Goal: Task Accomplishment & Management: Complete application form

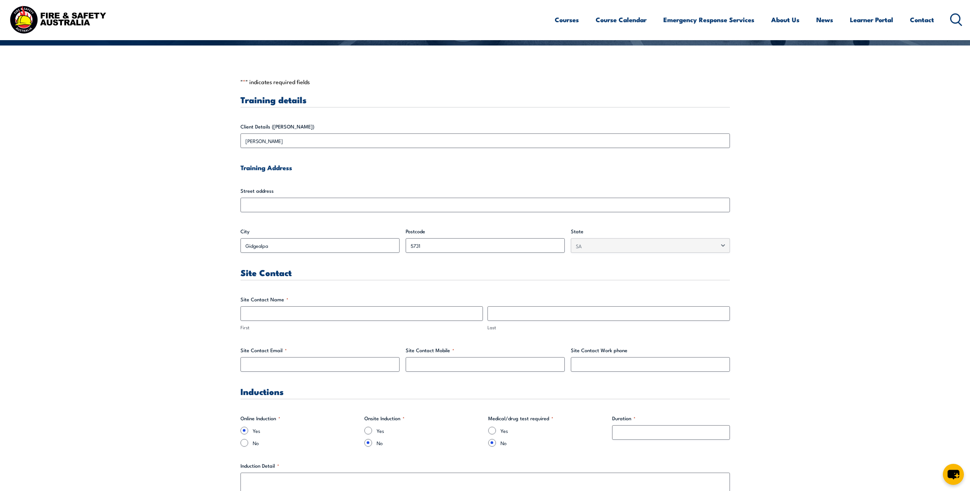
scroll to position [191, 0]
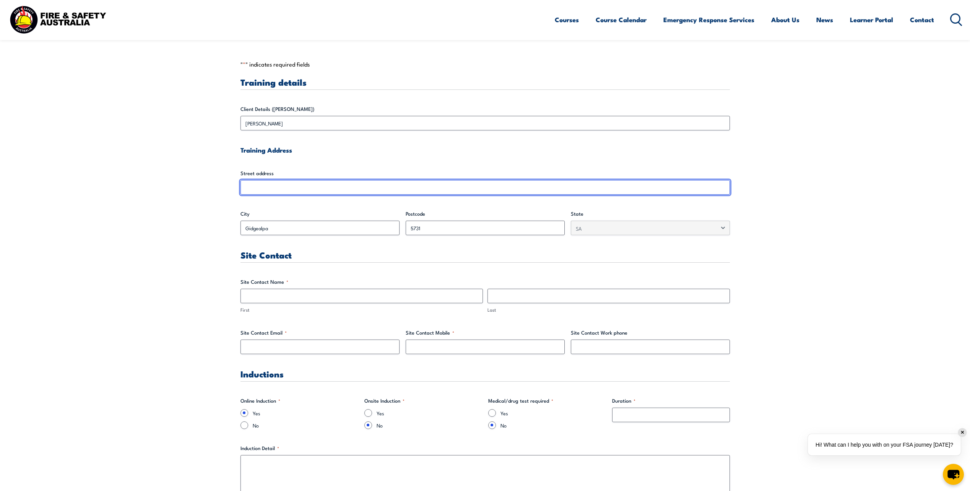
click at [313, 194] on input "Street address" at bounding box center [486, 187] width 490 height 15
click at [319, 187] on input "Street address" at bounding box center [486, 187] width 490 height 15
click at [297, 189] on input "Street address" at bounding box center [486, 187] width 490 height 15
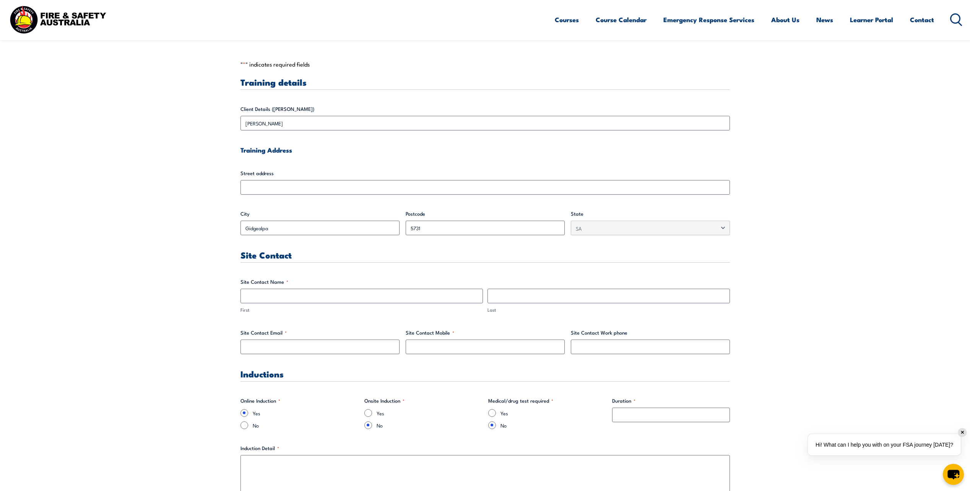
click at [310, 295] on input "First" at bounding box center [362, 296] width 243 height 15
type input "[PERSON_NAME]"
type input "[PERSON_NAME][EMAIL_ADDRESS][PERSON_NAME][DOMAIN_NAME]"
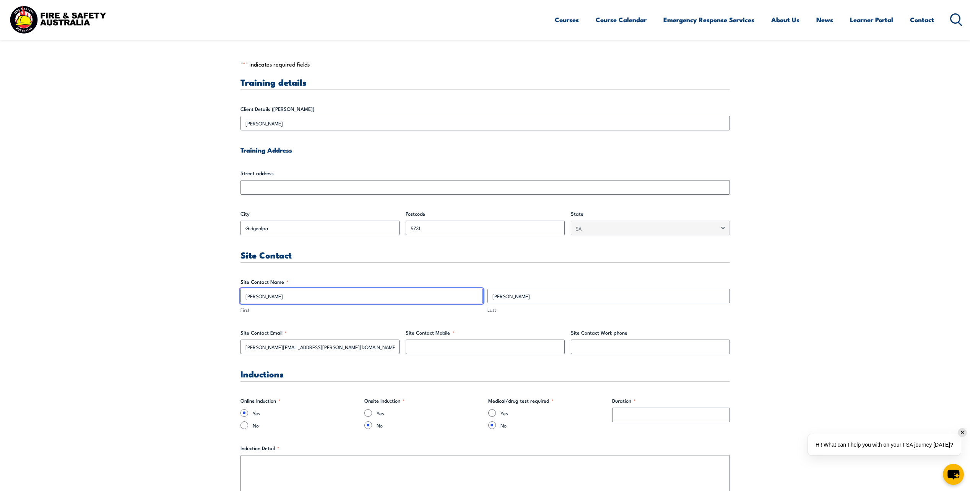
type input "[PERSON_NAME]"
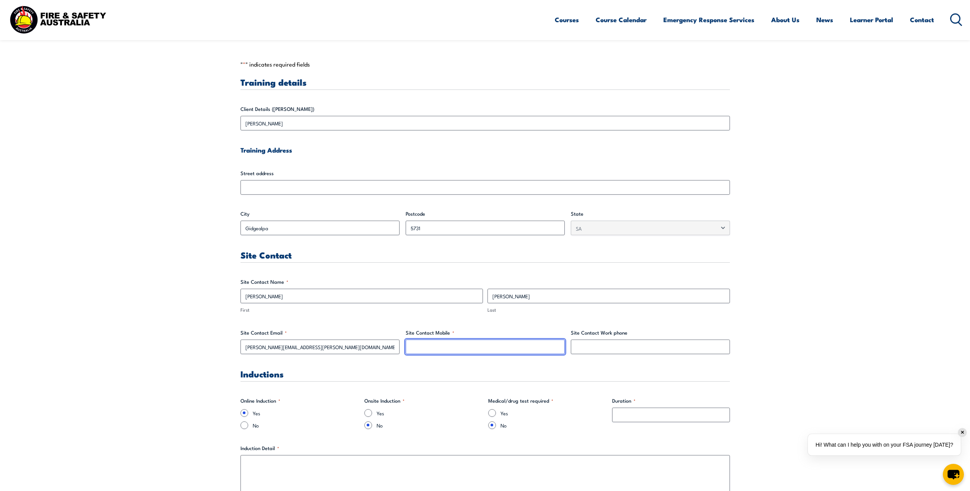
click at [427, 348] on input "Site Contact Mobile *" at bounding box center [485, 347] width 159 height 15
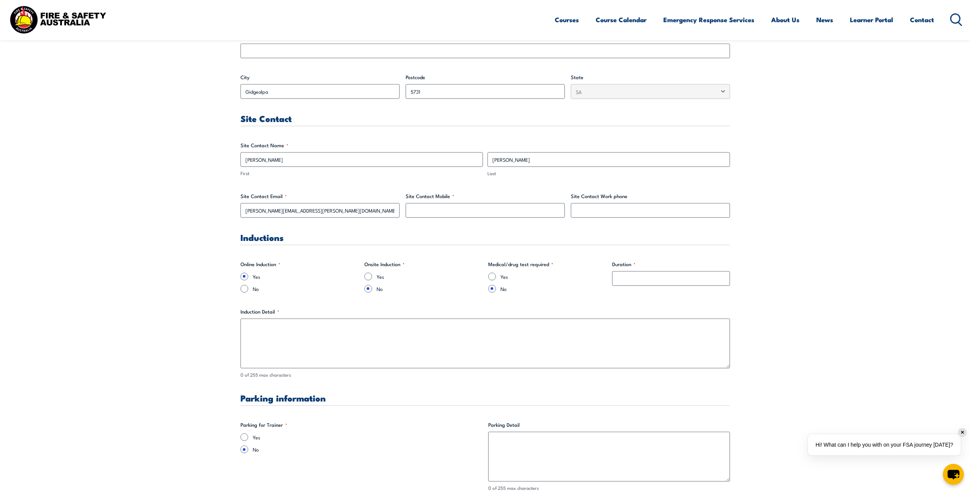
scroll to position [344, 0]
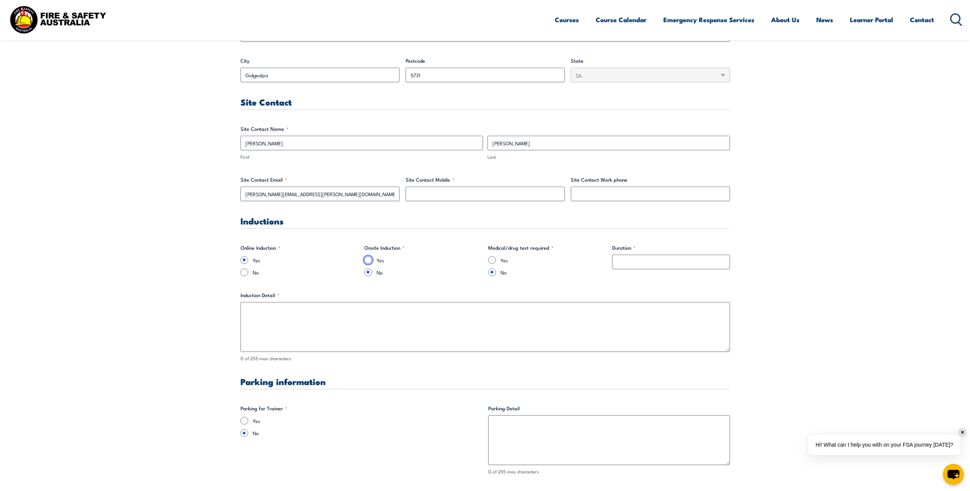
click at [367, 262] on input "Yes" at bounding box center [369, 260] width 8 height 8
radio input "true"
click at [646, 267] on input "Duration *" at bounding box center [671, 262] width 118 height 15
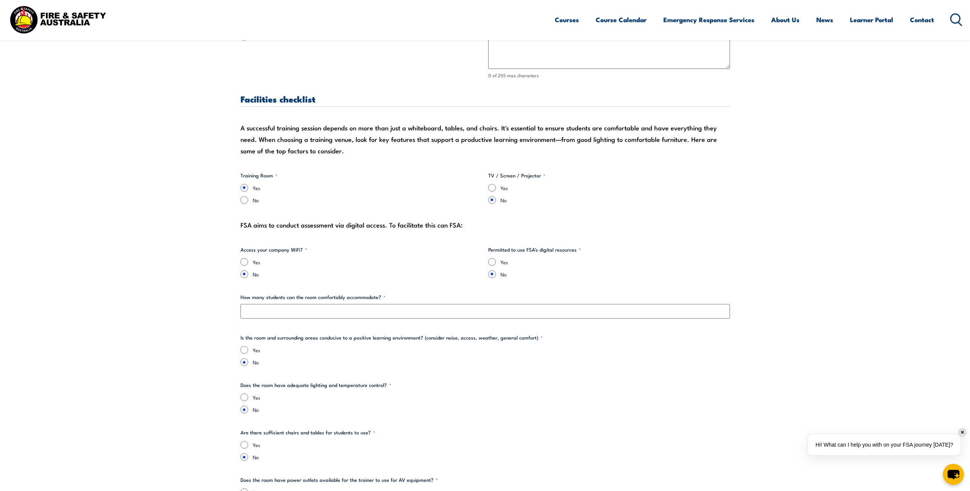
scroll to position [765, 0]
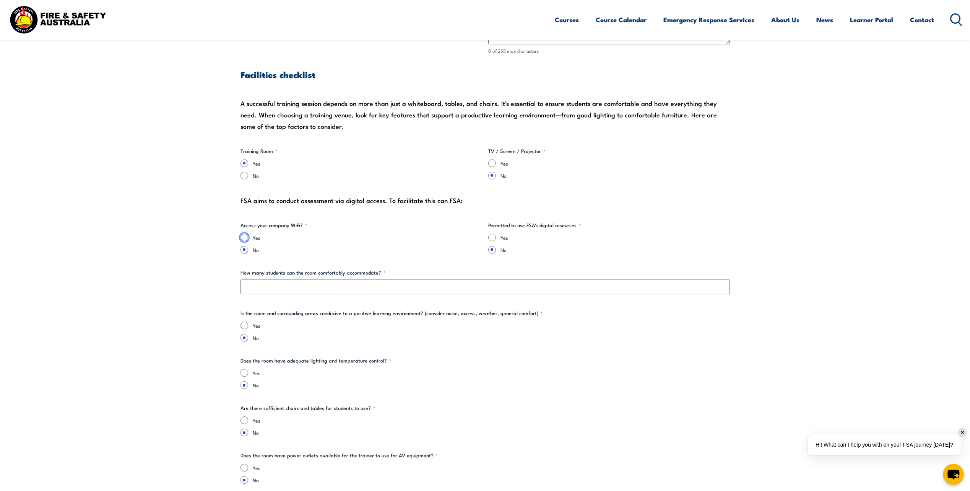
click at [244, 238] on input "Yes" at bounding box center [245, 238] width 8 height 8
radio input "true"
click at [494, 238] on input "Yes" at bounding box center [492, 238] width 8 height 8
radio input "true"
click at [493, 249] on input "No" at bounding box center [492, 250] width 8 height 8
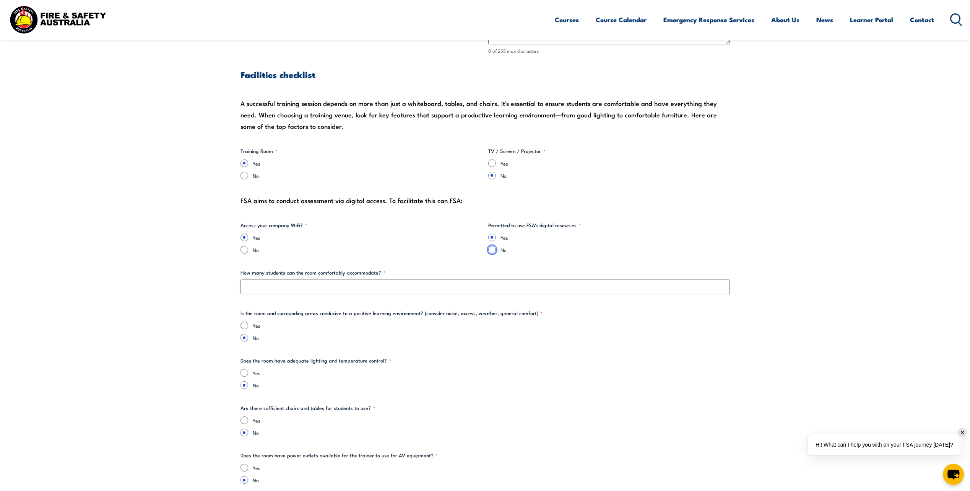
radio input "true"
drag, startPoint x: 501, startPoint y: 224, endPoint x: 553, endPoint y: 228, distance: 51.8
click at [553, 228] on legend "Permitted to use FSA's digital resources *" at bounding box center [534, 225] width 93 height 8
drag, startPoint x: 553, startPoint y: 228, endPoint x: 553, endPoint y: 238, distance: 9.6
click at [553, 238] on label "Yes" at bounding box center [616, 238] width 230 height 8
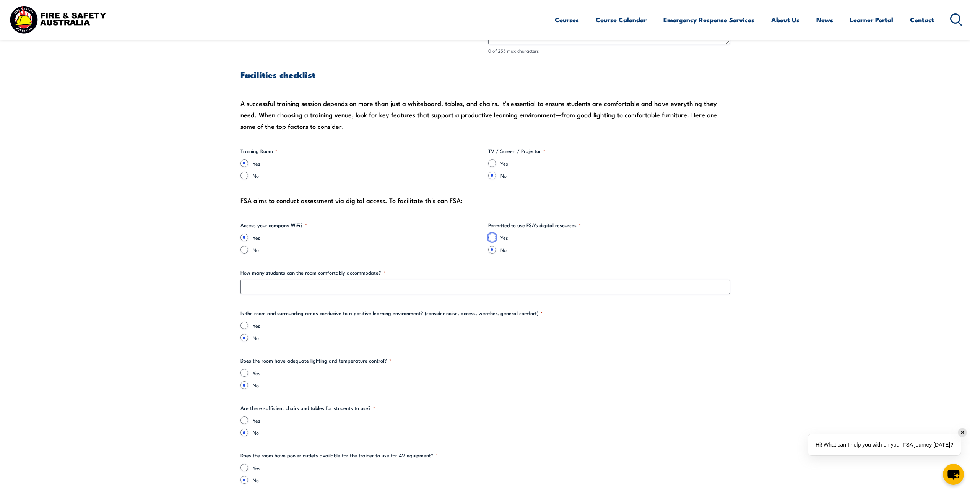
click at [496, 238] on input "Yes" at bounding box center [492, 238] width 8 height 8
radio input "true"
click at [493, 249] on input "No" at bounding box center [492, 250] width 8 height 8
radio input "true"
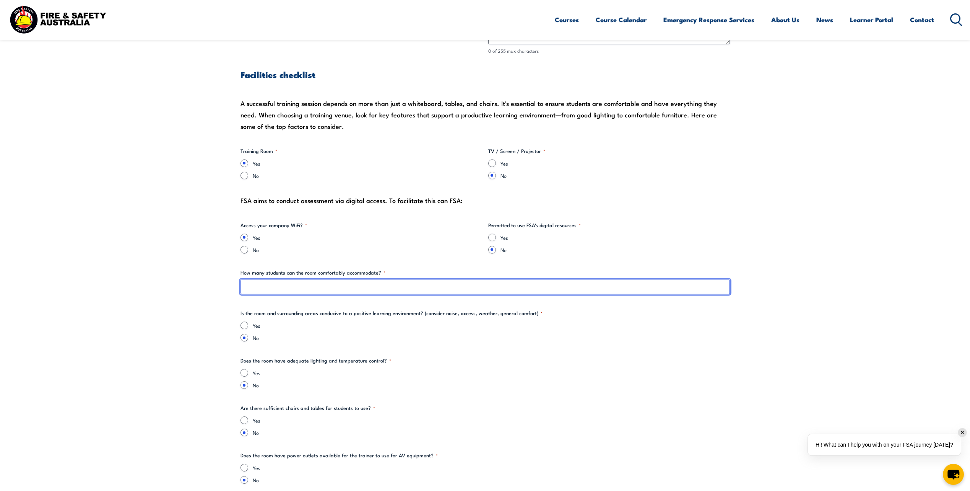
click at [346, 291] on input "How many students can the room comfortably accommodate? *" at bounding box center [486, 287] width 490 height 15
type input "15"
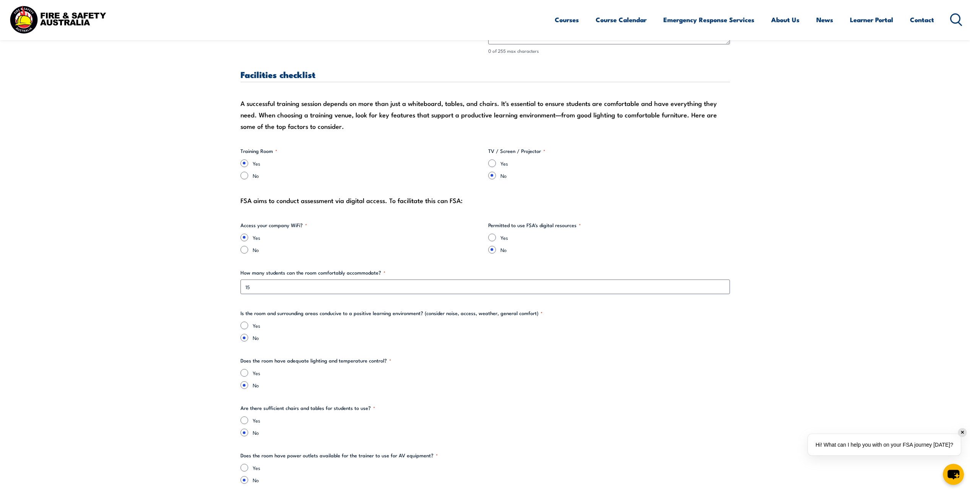
click at [395, 339] on label "No" at bounding box center [491, 338] width 477 height 8
click at [248, 339] on input "No" at bounding box center [245, 338] width 8 height 8
click at [243, 326] on input "Yes" at bounding box center [245, 326] width 8 height 8
radio input "true"
click at [246, 371] on input "Yes" at bounding box center [245, 373] width 8 height 8
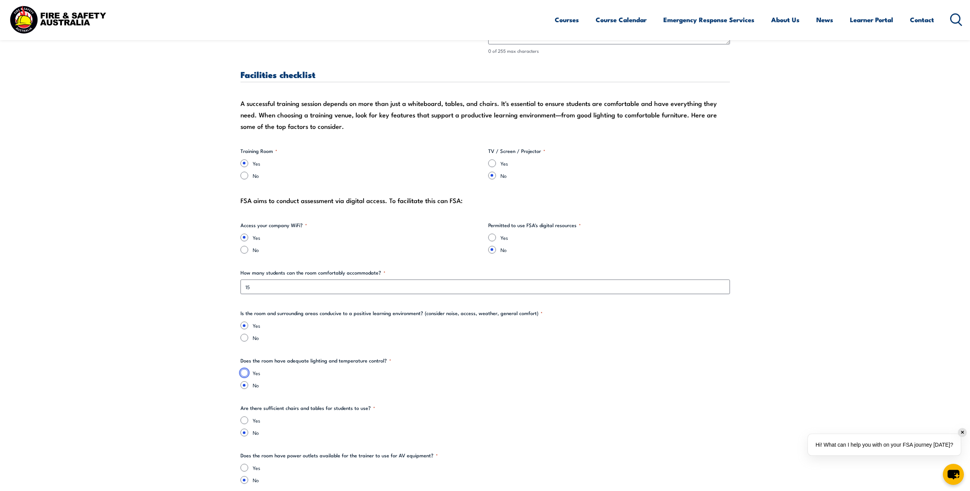
radio input "true"
click at [245, 418] on input "Yes" at bounding box center [245, 421] width 8 height 8
radio input "true"
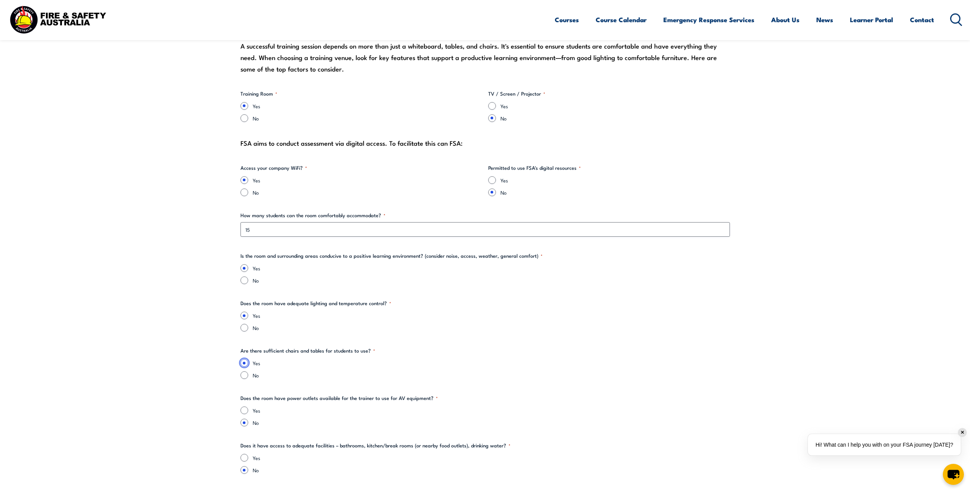
scroll to position [842, 0]
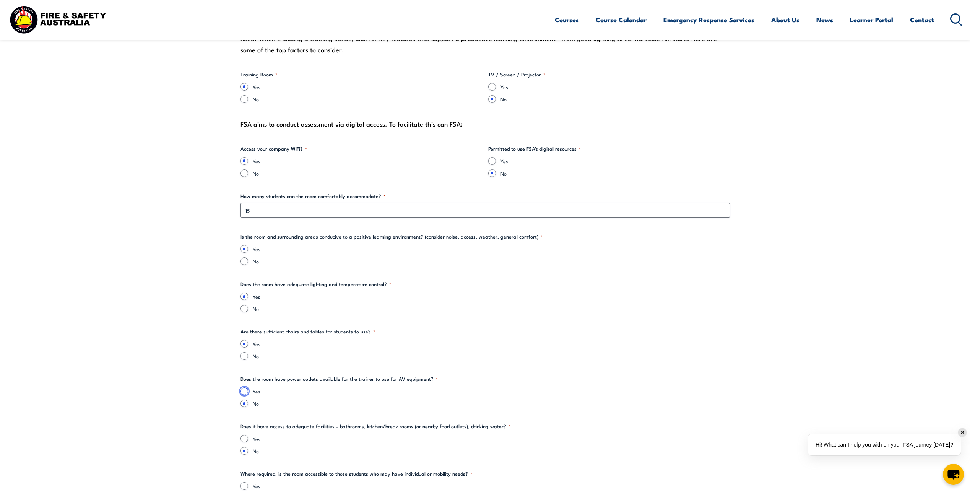
click at [243, 391] on input "Yes" at bounding box center [245, 391] width 8 height 8
radio input "true"
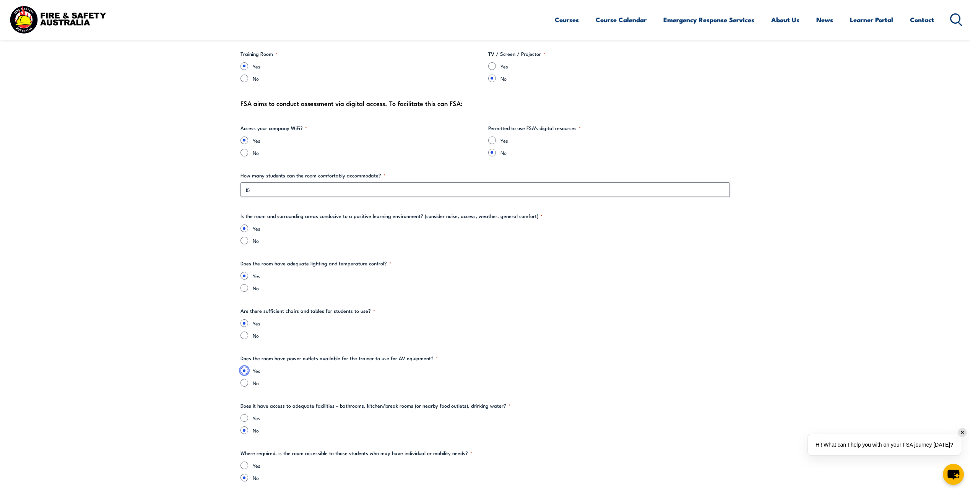
scroll to position [880, 0]
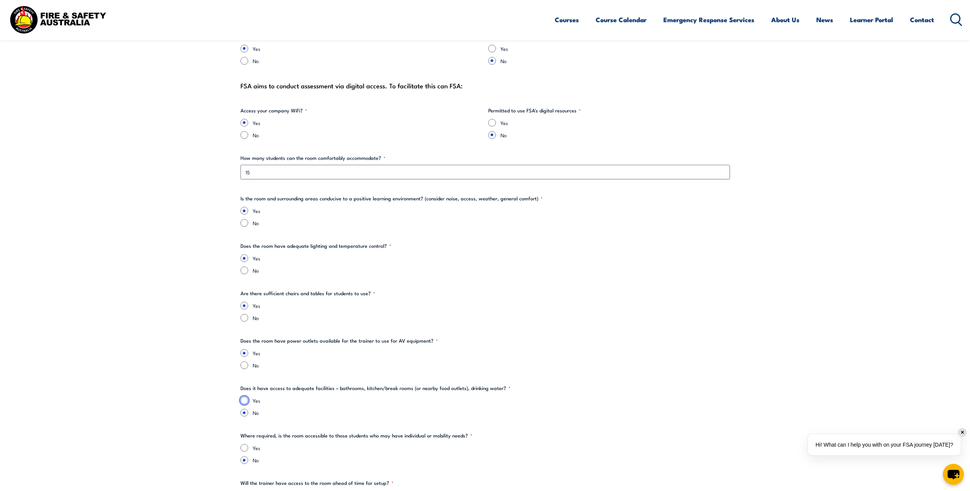
click at [244, 401] on input "Yes" at bounding box center [245, 401] width 8 height 8
radio input "true"
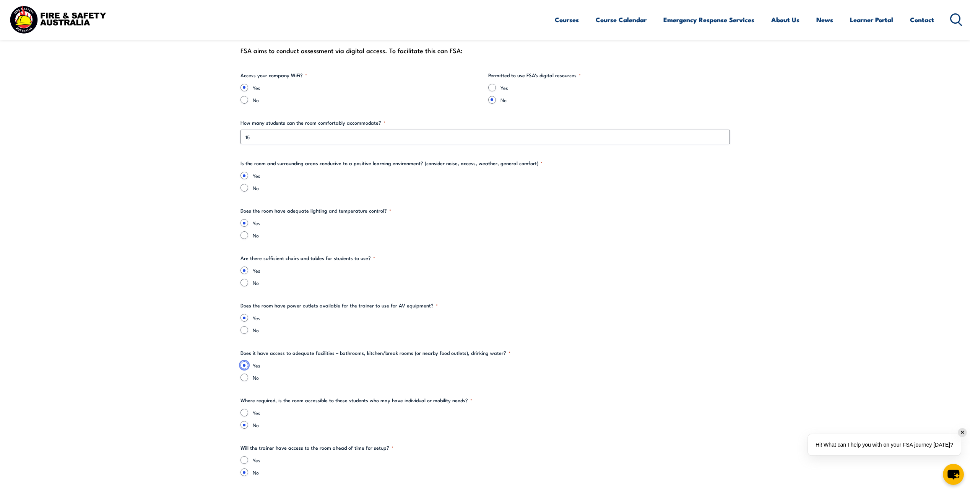
scroll to position [995, 0]
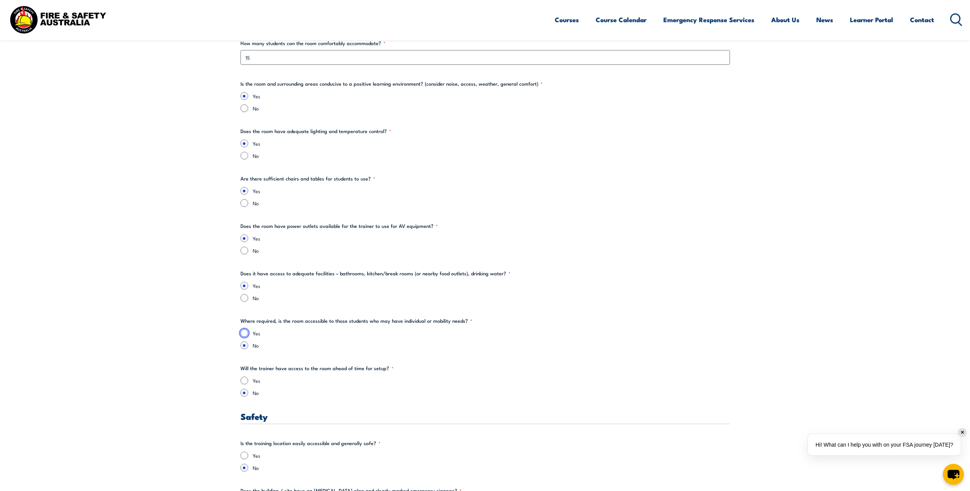
click at [247, 333] on input "Yes" at bounding box center [245, 333] width 8 height 8
radio input "true"
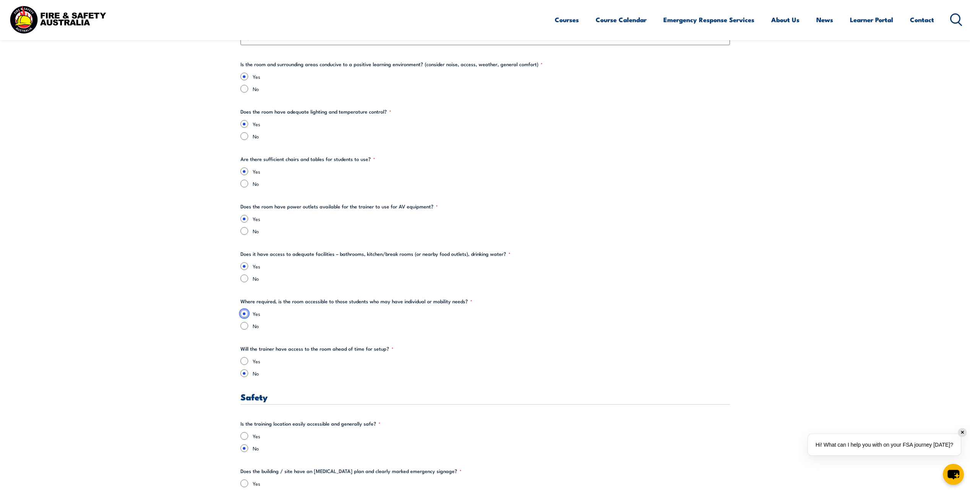
scroll to position [1033, 0]
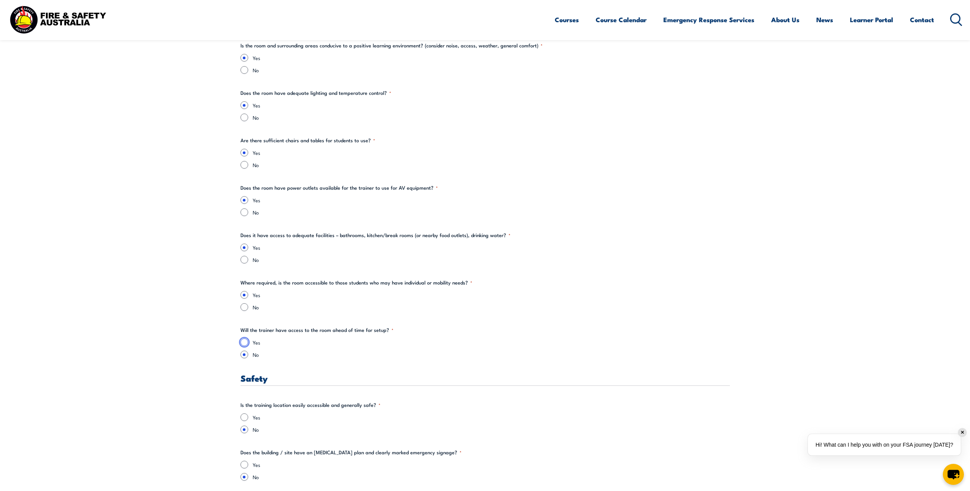
click at [246, 342] on input "Yes" at bounding box center [245, 343] width 8 height 8
radio input "true"
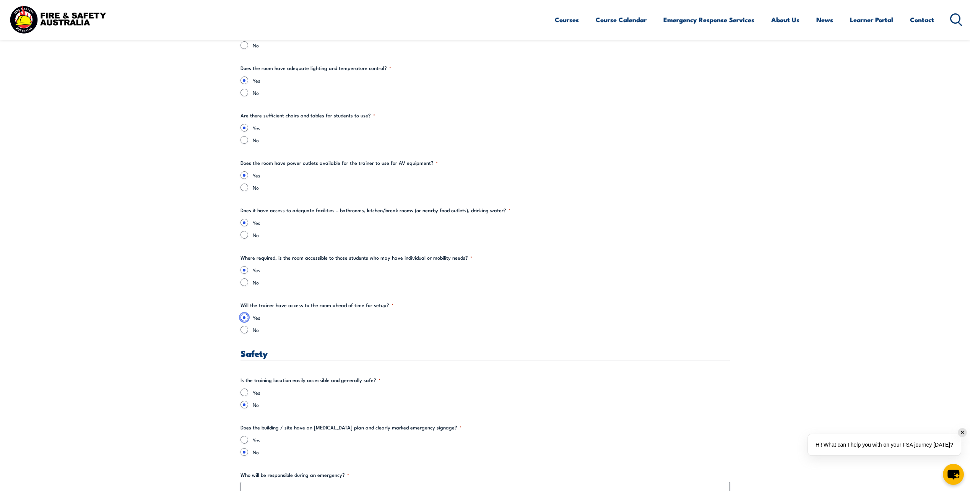
scroll to position [1071, 0]
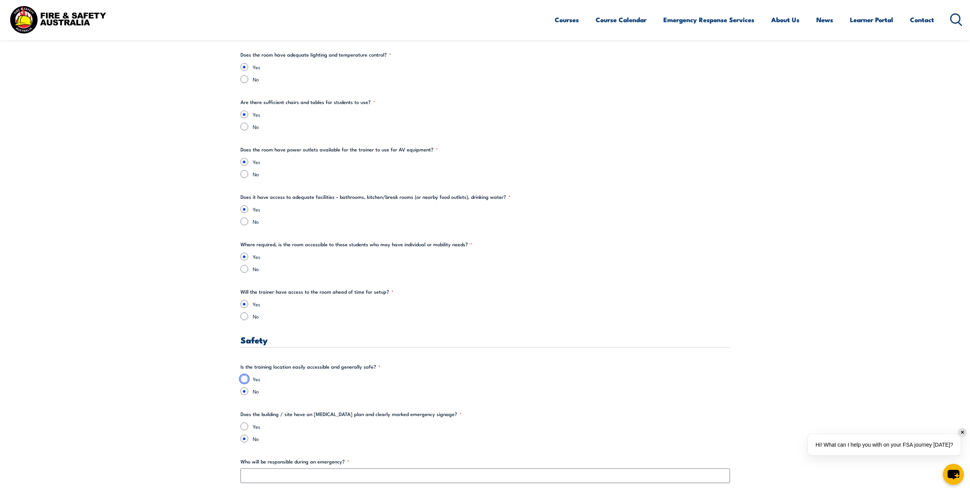
click at [242, 379] on input "Yes" at bounding box center [245, 379] width 8 height 8
radio input "true"
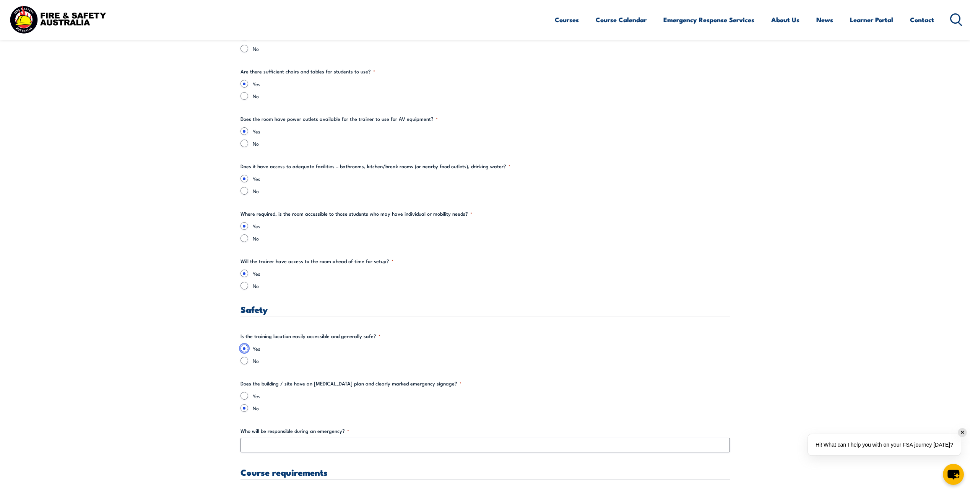
scroll to position [1148, 0]
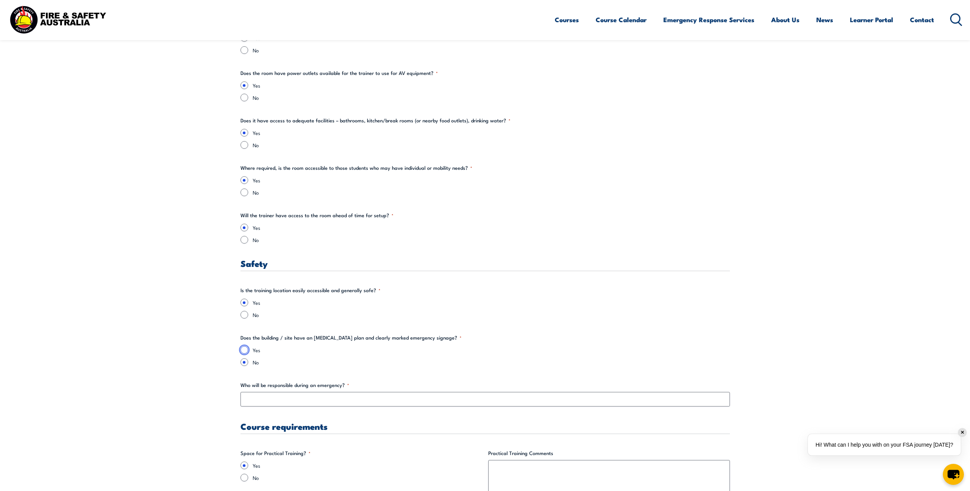
click at [245, 350] on input "Yes" at bounding box center [245, 350] width 8 height 8
radio input "true"
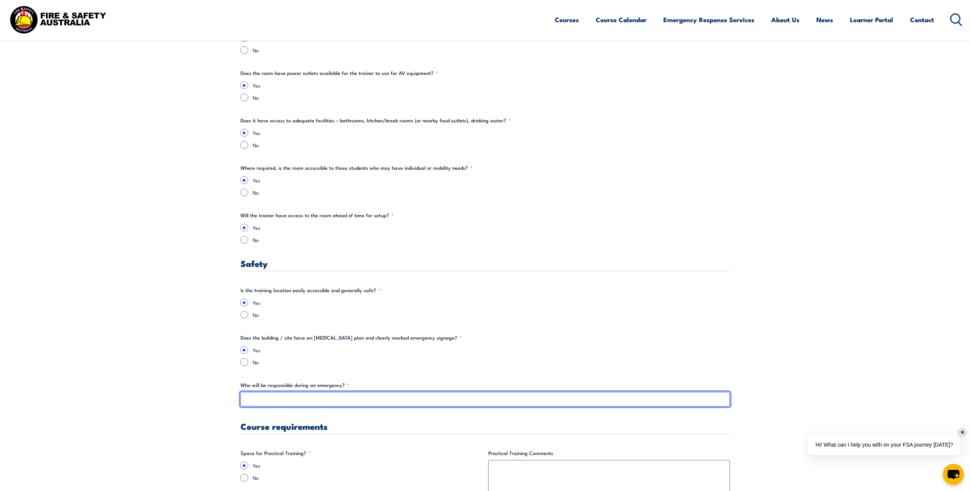
click at [274, 401] on input "Who will be responsible during an emergency? *" at bounding box center [486, 399] width 490 height 15
type input "H"
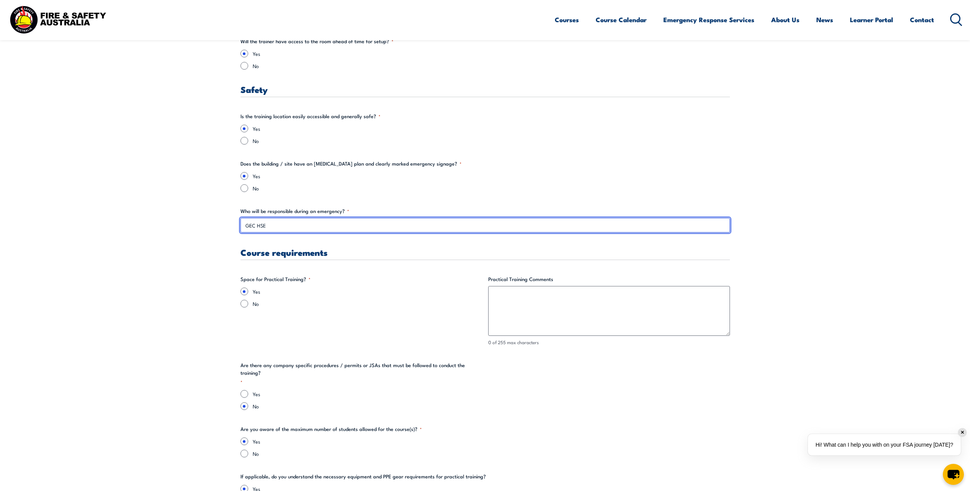
scroll to position [1339, 0]
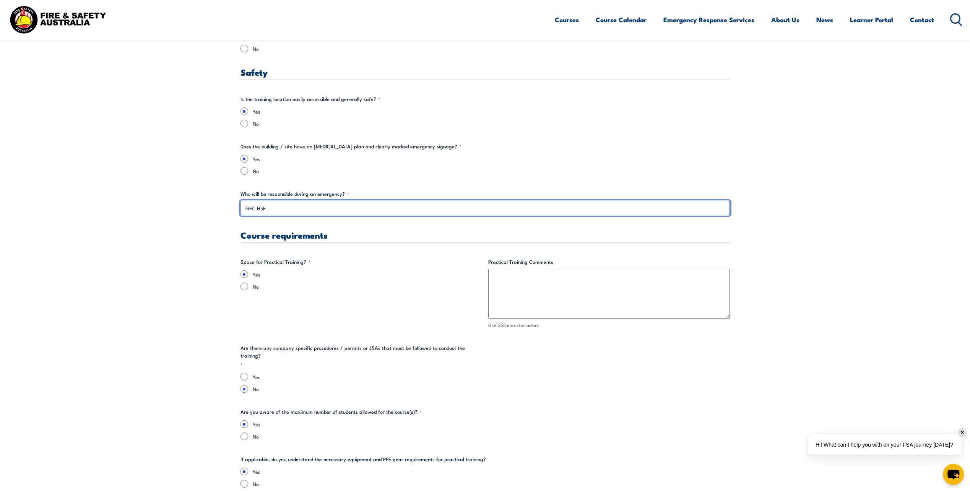
type input "GEC HSE"
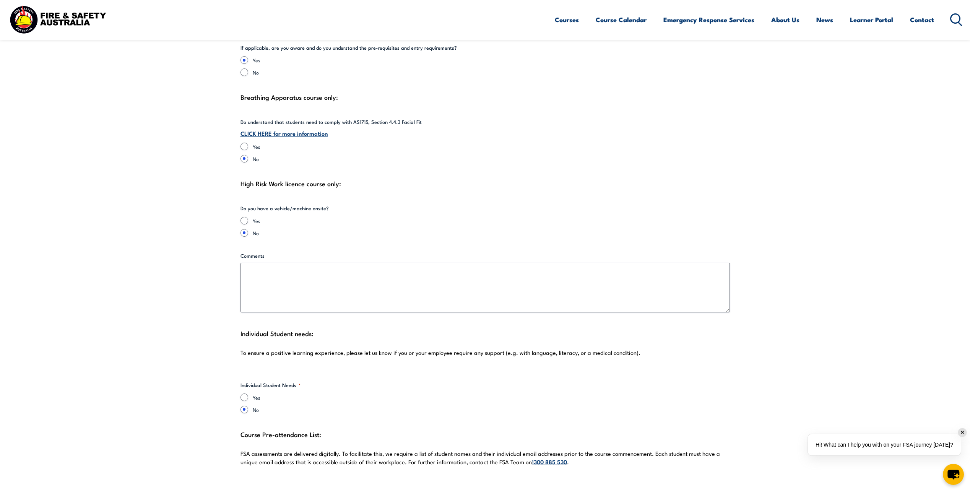
scroll to position [1874, 0]
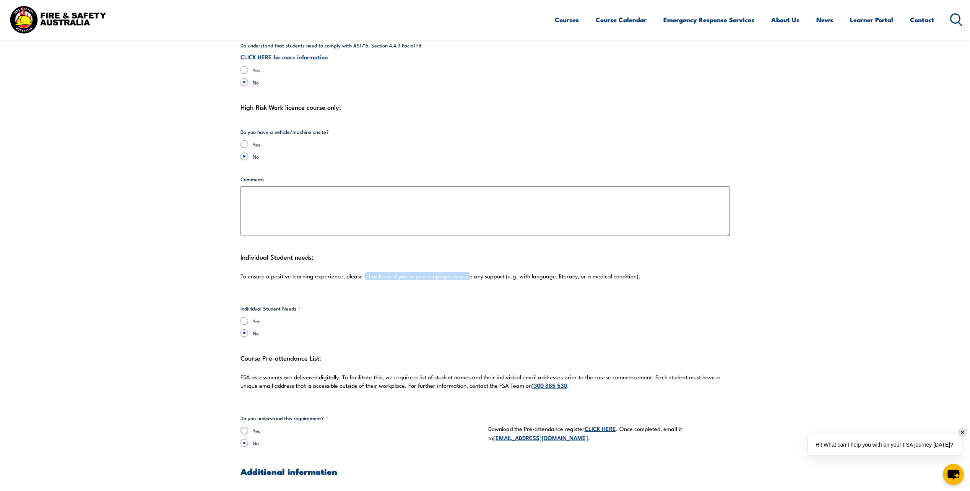
drag, startPoint x: 364, startPoint y: 265, endPoint x: 467, endPoint y: 280, distance: 104.4
click at [467, 279] on div "Individual Student needs: To ensure a positive learning experience, please let …" at bounding box center [486, 270] width 490 height 38
drag, startPoint x: 467, startPoint y: 280, endPoint x: 457, endPoint y: 298, distance: 20.5
click at [457, 305] on fieldset "Individual Student Needs * Yes No" at bounding box center [362, 321] width 242 height 32
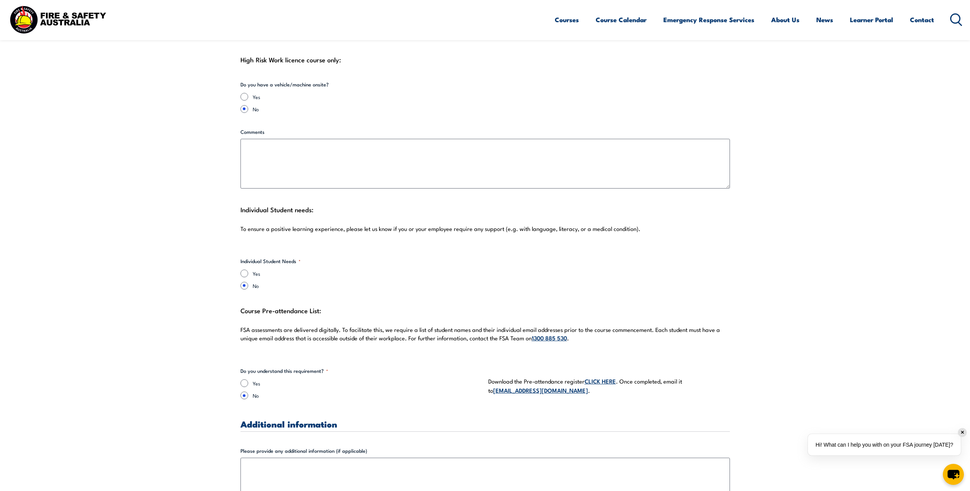
scroll to position [1951, 0]
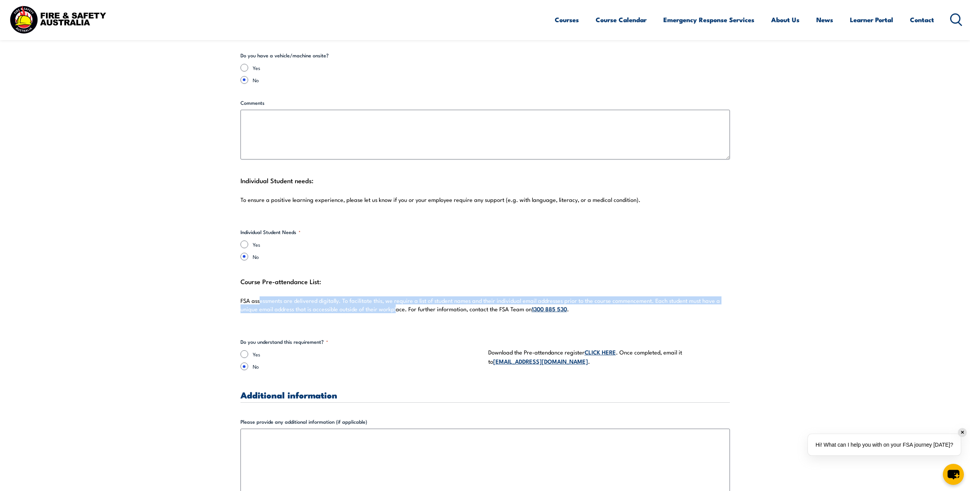
drag, startPoint x: 281, startPoint y: 291, endPoint x: 395, endPoint y: 299, distance: 114.2
click at [395, 299] on p "FSA assessments are delivered digitally. To facilitate this, we require a list …" at bounding box center [486, 305] width 490 height 16
drag, startPoint x: 395, startPoint y: 299, endPoint x: 380, endPoint y: 309, distance: 18.4
click at [380, 309] on div "Course Pre-attendance List: FSA assessments are delivered digitally. To facilit…" at bounding box center [486, 299] width 490 height 47
click at [375, 314] on div "Course Pre-attendance List: FSA assessments are delivered digitally. To facilit…" at bounding box center [486, 299] width 490 height 47
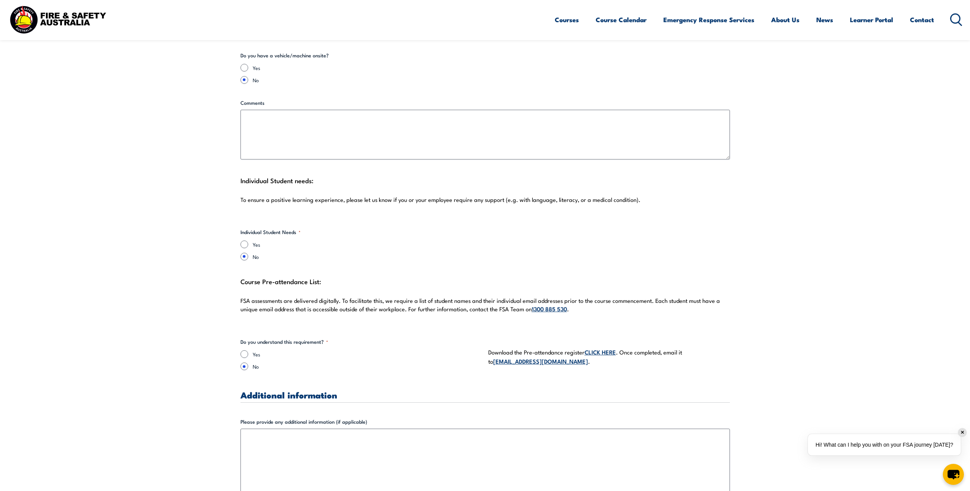
click at [427, 276] on div "Course Pre-attendance List: FSA assessments are delivered digitally. To facilit…" at bounding box center [486, 299] width 490 height 47
drag, startPoint x: 403, startPoint y: 293, endPoint x: 552, endPoint y: 296, distance: 148.4
click at [552, 297] on p "FSA assessments are delivered digitally. To facilitate this, we require a list …" at bounding box center [486, 305] width 490 height 16
drag, startPoint x: 552, startPoint y: 296, endPoint x: 461, endPoint y: 312, distance: 92.0
click at [461, 312] on div "Course Pre-attendance List: FSA assessments are delivered digitally. To facilit…" at bounding box center [486, 299] width 490 height 47
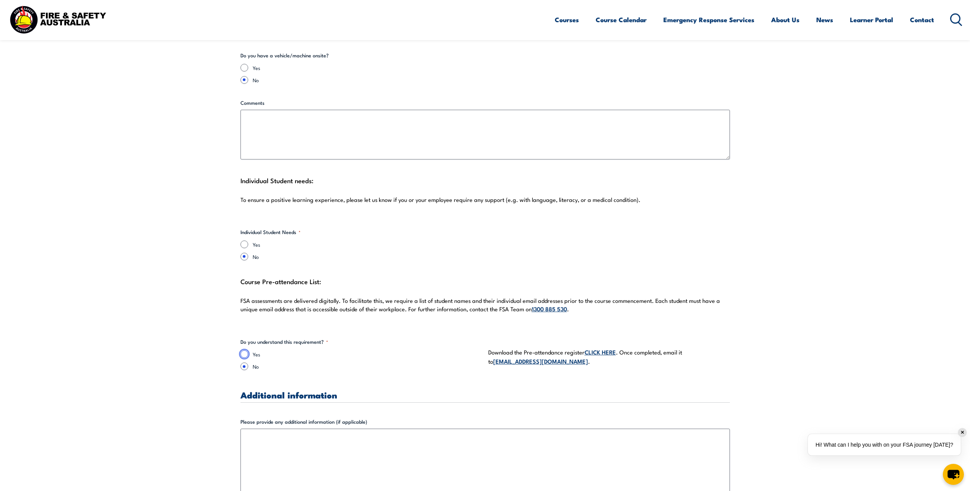
click at [244, 350] on input "Yes" at bounding box center [245, 354] width 8 height 8
radio input "true"
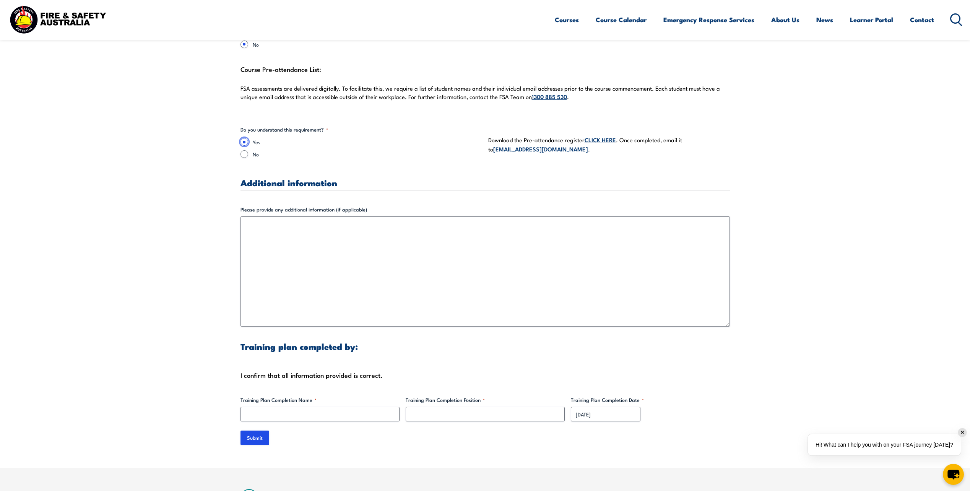
scroll to position [2180, 0]
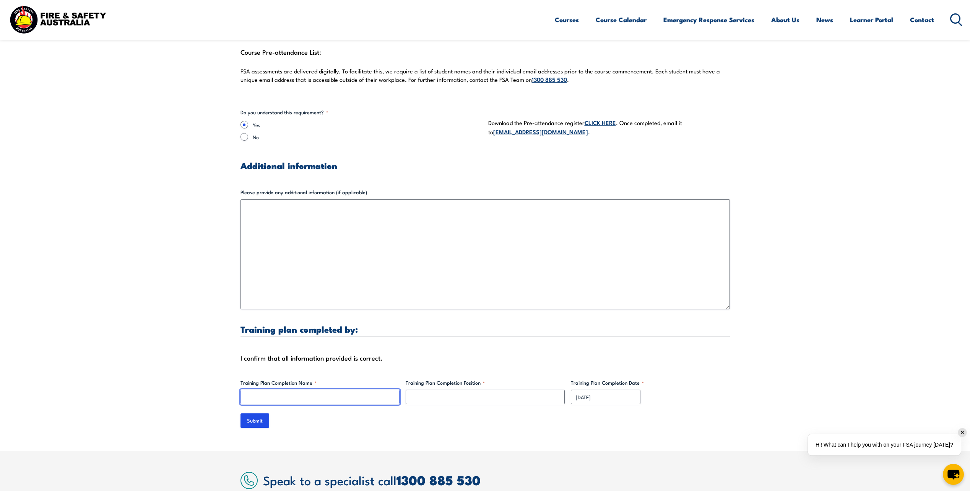
click at [283, 391] on input "Training Plan Completion Name *" at bounding box center [320, 397] width 159 height 15
type input "[PERSON_NAME]"
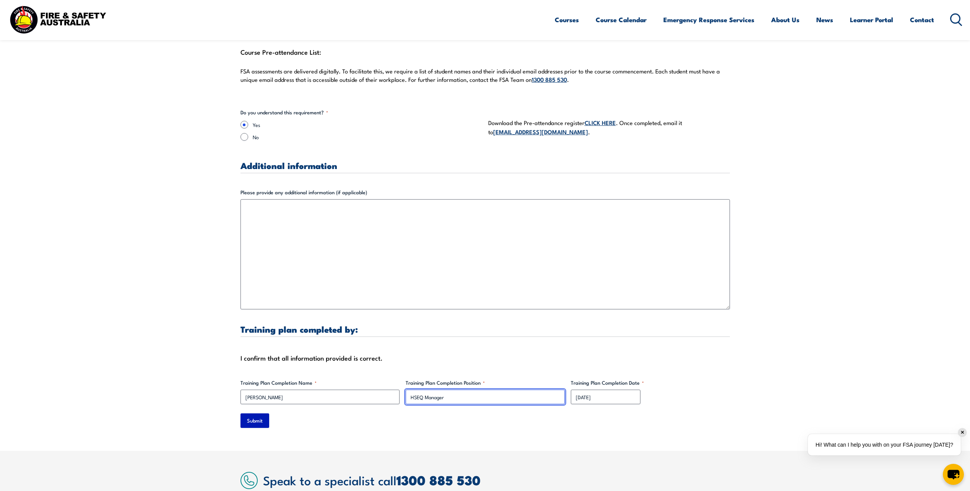
type input "HSEQ Manager"
click at [251, 415] on input "Submit" at bounding box center [255, 421] width 29 height 15
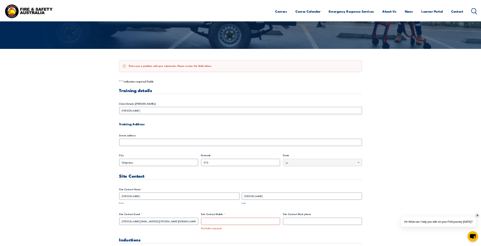
scroll to position [161, 0]
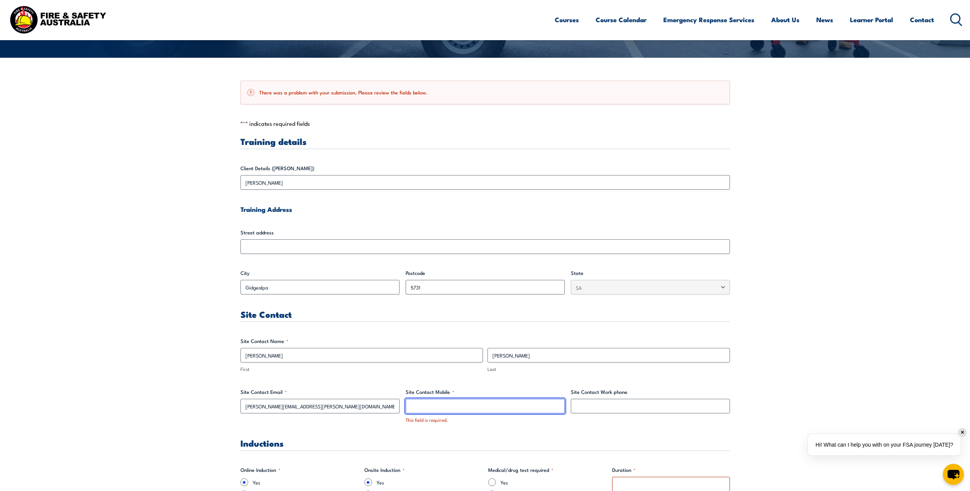
click at [438, 405] on input "Site Contact Mobile *" at bounding box center [485, 406] width 159 height 15
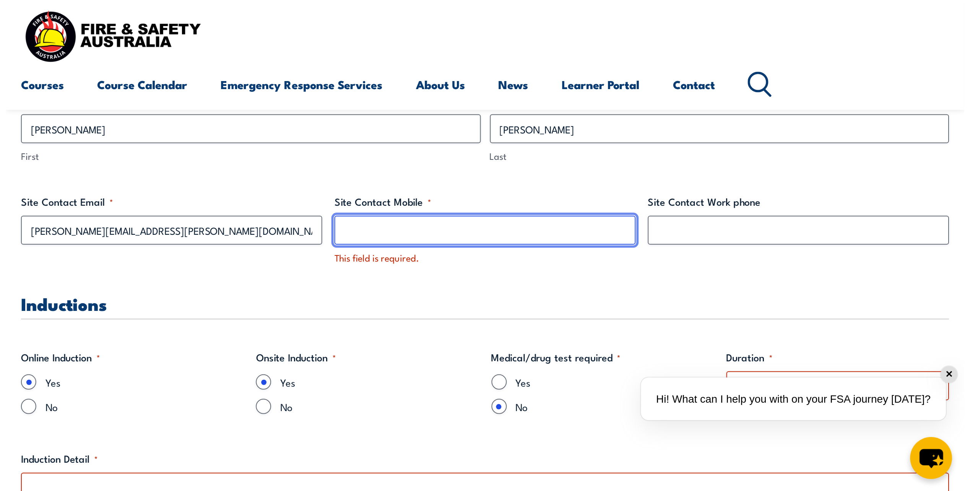
scroll to position [452, 0]
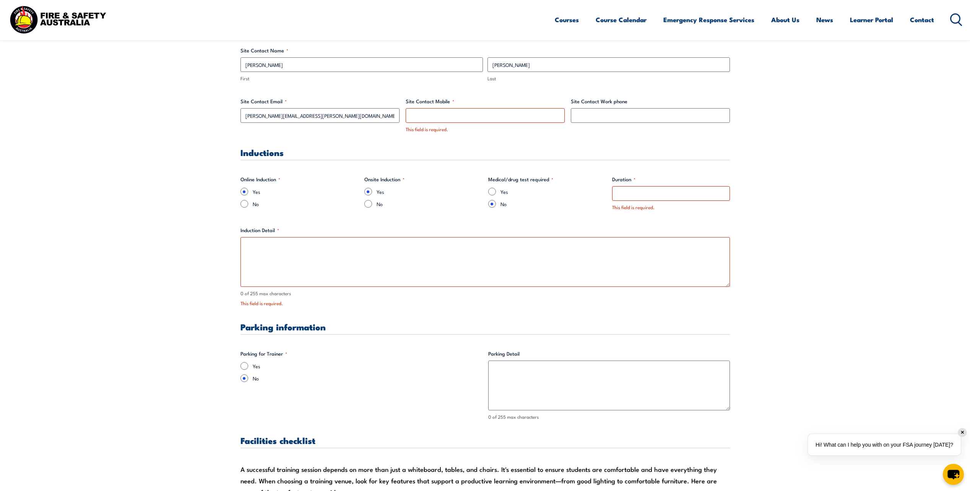
click at [449, 107] on div "Site Contact Mobile * This field is required." at bounding box center [485, 116] width 159 height 36
click at [448, 110] on input "Site Contact Mobile *" at bounding box center [485, 115] width 159 height 15
type input "0433506794"
click at [649, 189] on input "Duration *" at bounding box center [671, 193] width 118 height 15
type input "2"
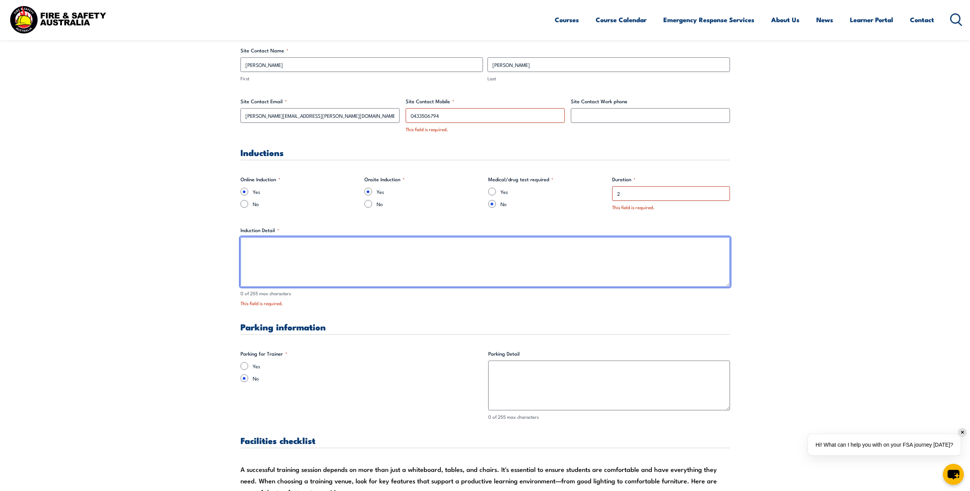
click at [545, 256] on textarea "Induction Detail *" at bounding box center [486, 262] width 490 height 50
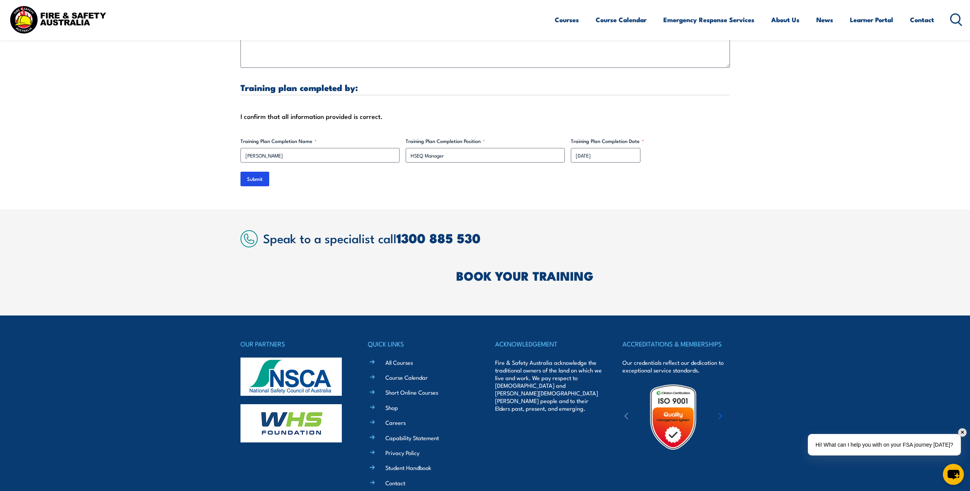
scroll to position [2398, 0]
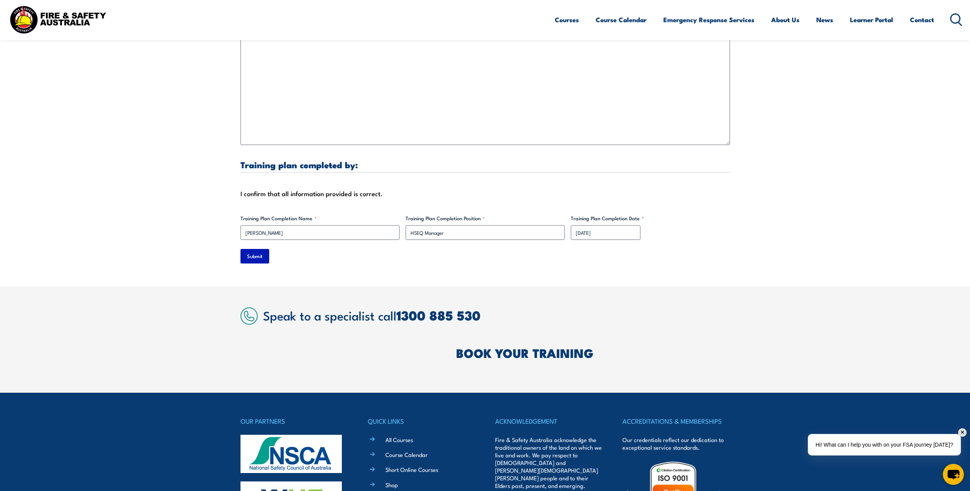
type textarea "[PERSON_NAME] General Induction required to go to site. If already completed th…"
drag, startPoint x: 254, startPoint y: 247, endPoint x: 258, endPoint y: 250, distance: 4.7
click at [255, 249] on input "Submit" at bounding box center [255, 256] width 29 height 15
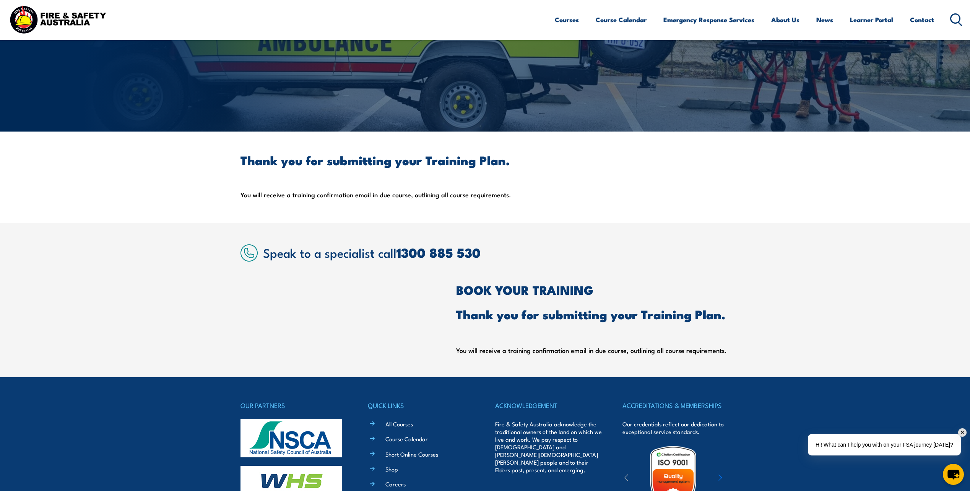
scroll to position [80, 0]
